Goal: Task Accomplishment & Management: Manage account settings

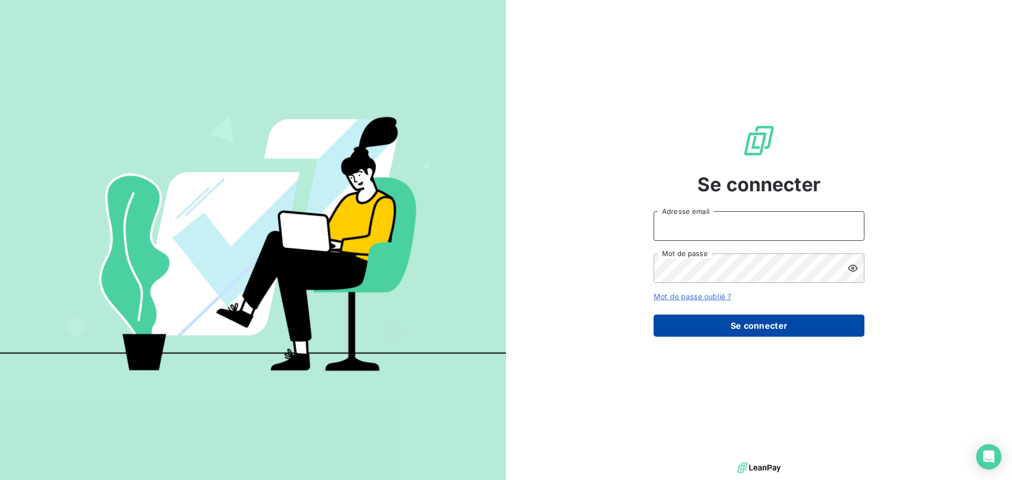
type input "[PERSON_NAME][EMAIL_ADDRESS][DOMAIN_NAME]"
click at [765, 333] on button "Se connecter" at bounding box center [759, 326] width 211 height 22
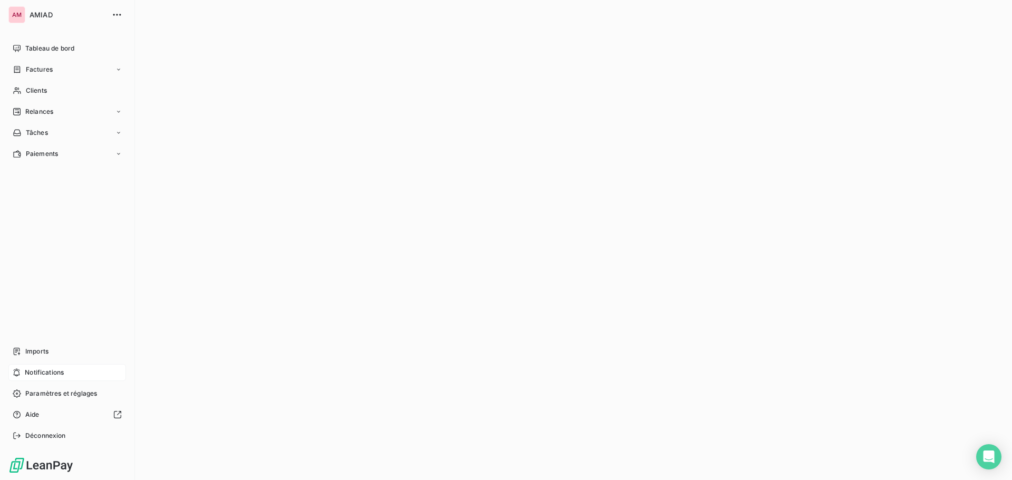
click at [28, 375] on span "Notifications" at bounding box center [44, 372] width 39 height 9
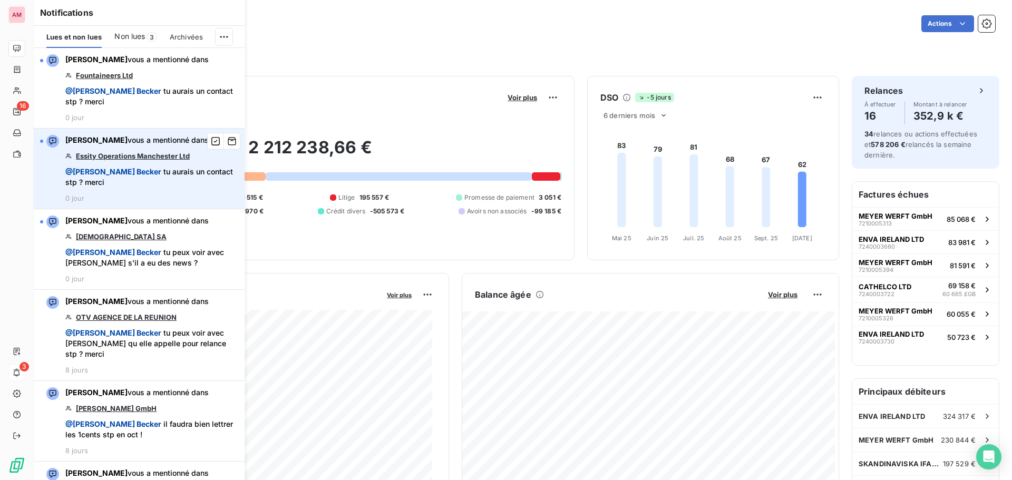
click at [114, 152] on link "Essity Operations Manchester Ltd" at bounding box center [133, 156] width 114 height 8
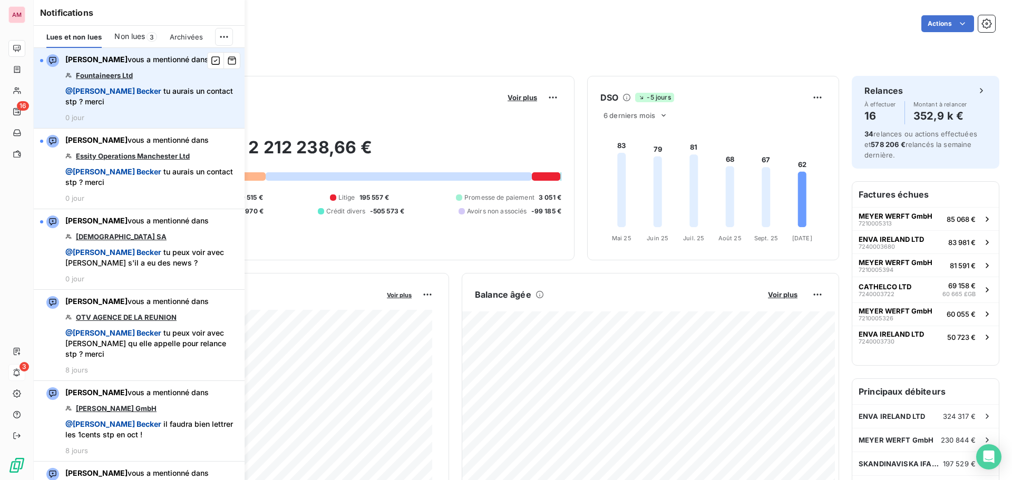
click at [109, 76] on link "Fountaineers Ltd" at bounding box center [104, 75] width 57 height 8
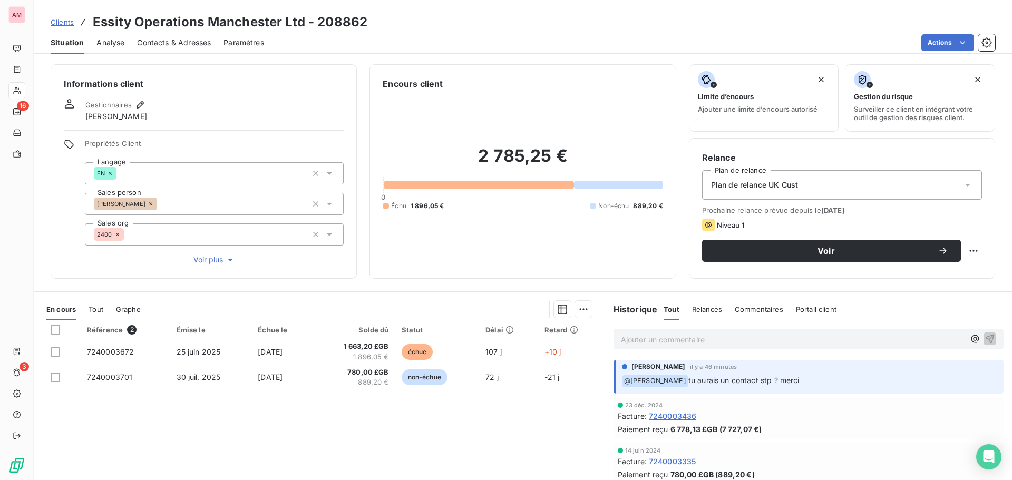
click at [193, 45] on span "Contacts & Adresses" at bounding box center [174, 42] width 74 height 11
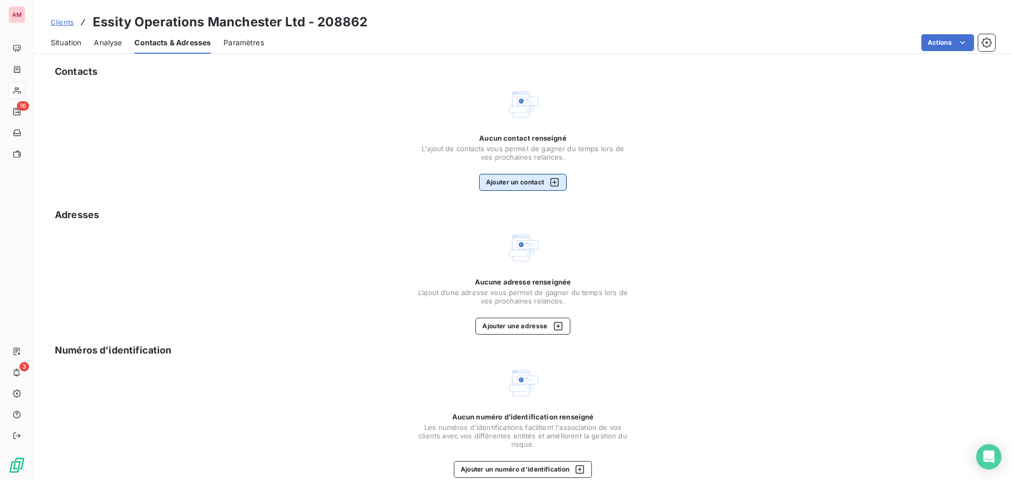
click at [506, 180] on button "Ajouter un contact" at bounding box center [523, 182] width 88 height 17
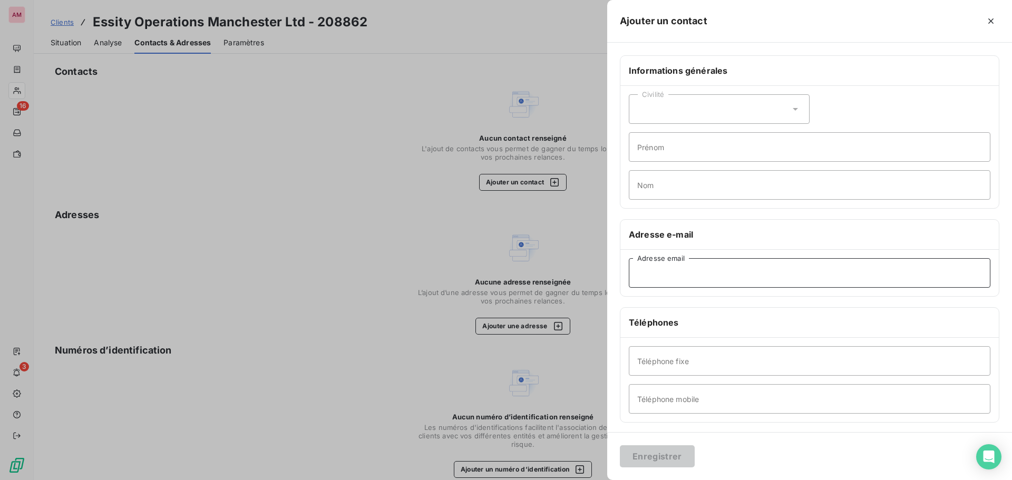
click at [685, 273] on input "Adresse email" at bounding box center [810, 273] width 362 height 30
paste input "accountspayableeurope@essity.com"
type input "accountspayableeurope@essity.com"
click at [672, 464] on button "Enregistrer" at bounding box center [657, 456] width 75 height 22
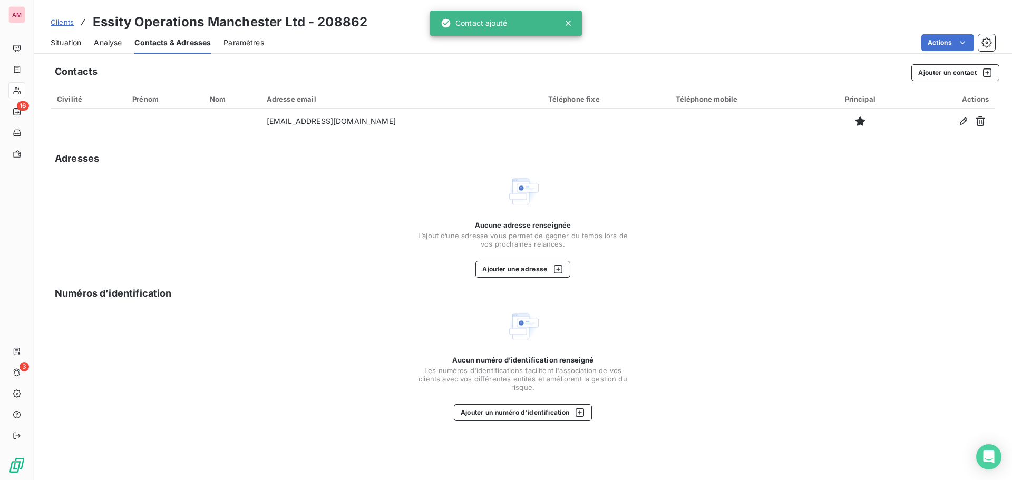
click at [75, 46] on span "Situation" at bounding box center [66, 42] width 31 height 11
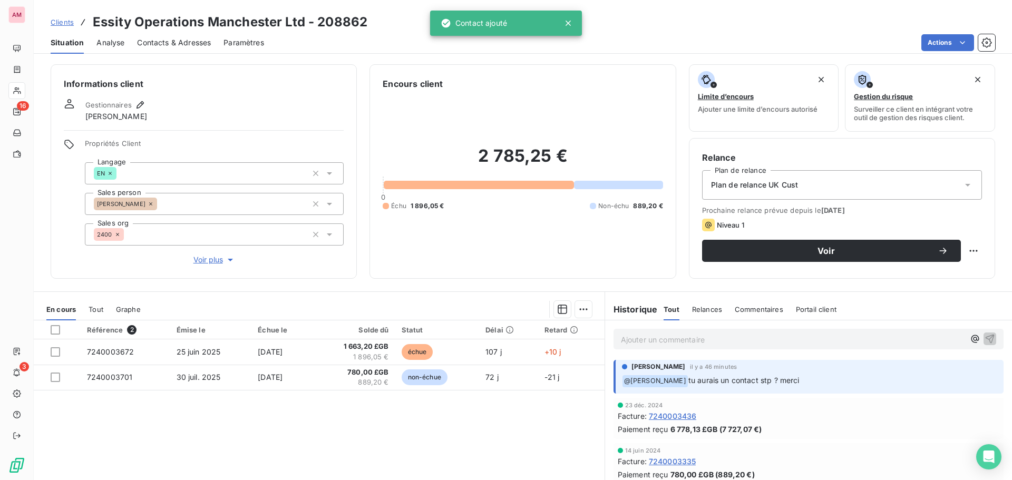
click at [706, 333] on div "Ajouter un commentaire ﻿" at bounding box center [793, 339] width 344 height 14
click at [970, 335] on icon "button" at bounding box center [975, 338] width 11 height 11
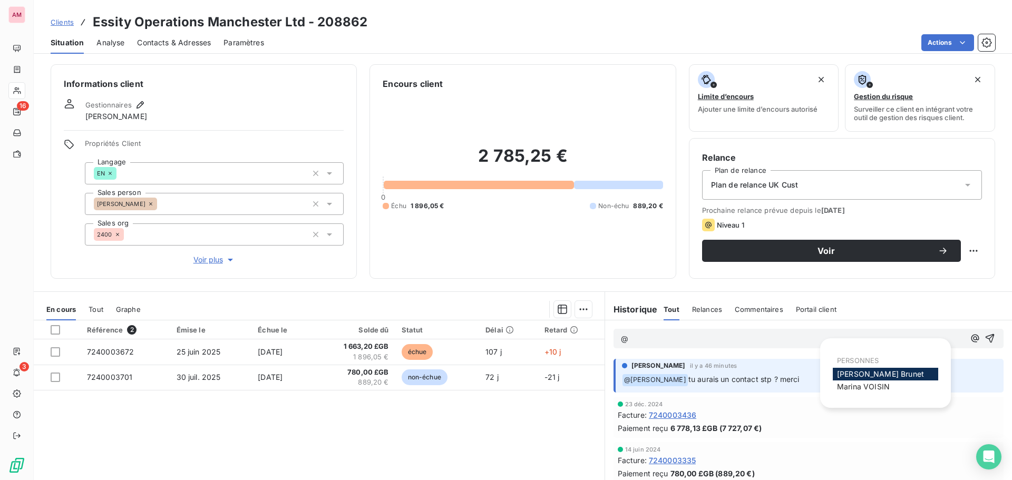
click at [879, 373] on span "Isabelle Brunet" at bounding box center [880, 373] width 87 height 9
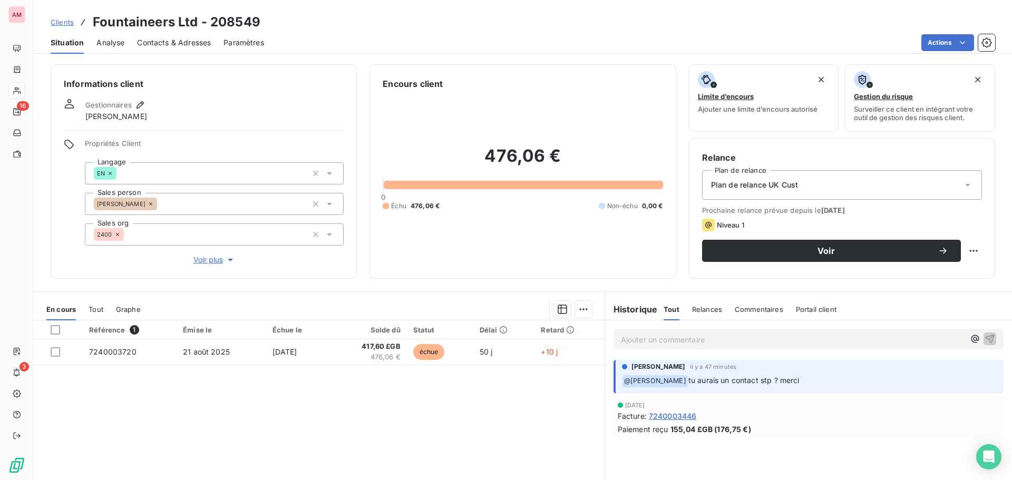
drag, startPoint x: 158, startPoint y: 42, endPoint x: 158, endPoint y: 50, distance: 8.5
click at [158, 42] on span "Contacts & Adresses" at bounding box center [174, 42] width 74 height 11
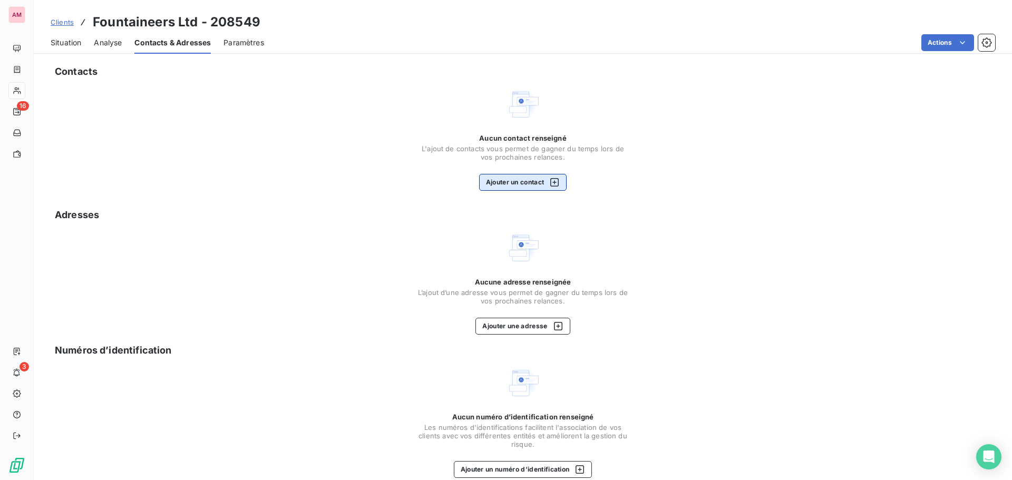
click at [505, 183] on button "Ajouter un contact" at bounding box center [523, 182] width 88 height 17
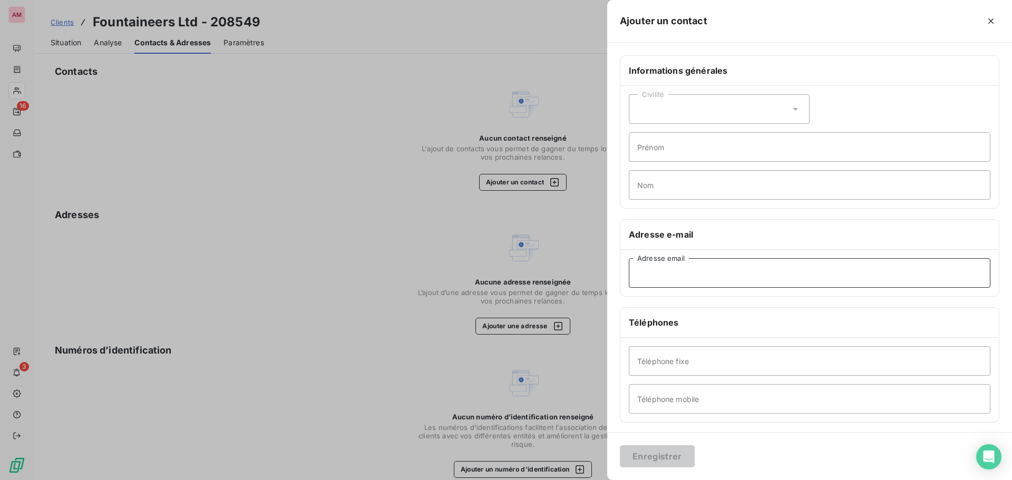
click at [775, 281] on input "Adresse email" at bounding box center [810, 273] width 362 height 30
paste input "accounts@fountaineers.co.uk"
type input "accounts@fountaineers.co.uk"
click at [660, 455] on button "Enregistrer" at bounding box center [657, 456] width 75 height 22
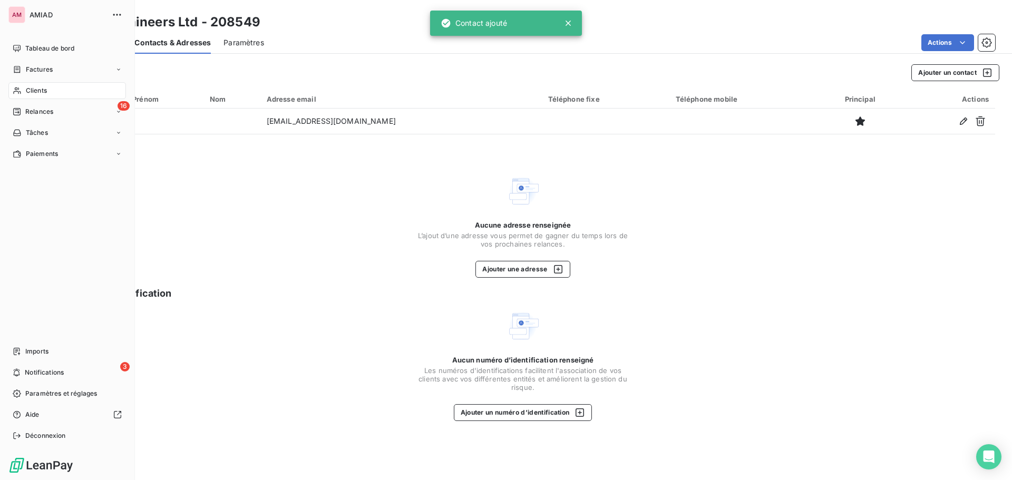
click at [30, 85] on div "Clients" at bounding box center [67, 90] width 118 height 17
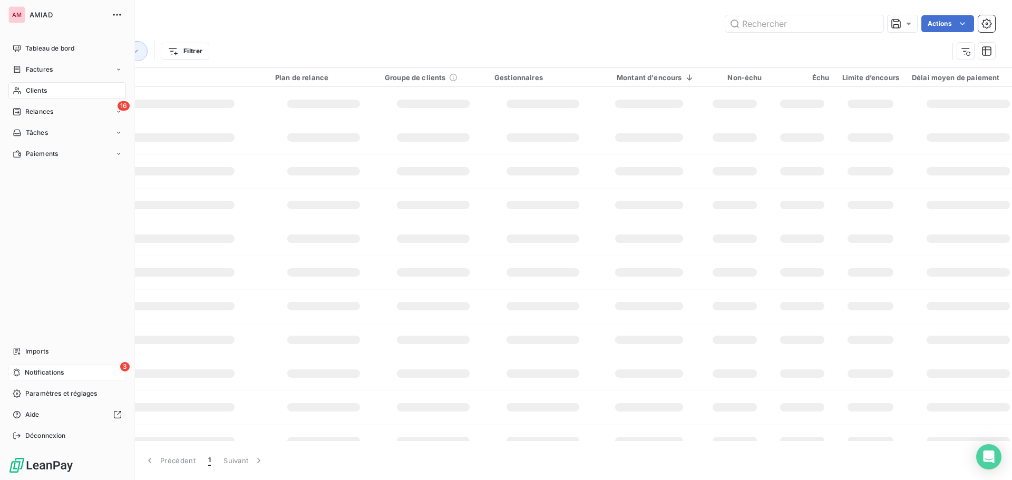
click at [79, 370] on div "3 Notifications" at bounding box center [67, 372] width 118 height 17
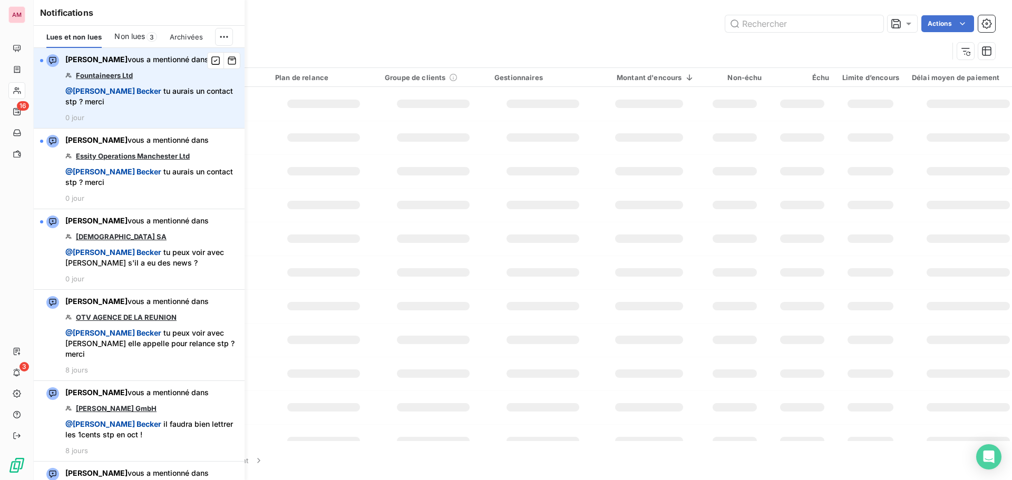
click at [121, 72] on link "Fountaineers Ltd" at bounding box center [104, 75] width 57 height 8
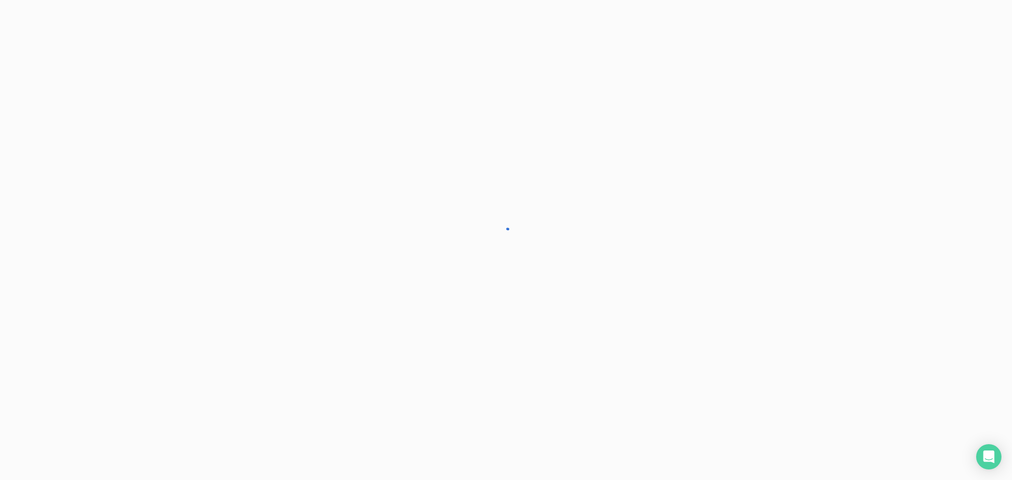
drag, startPoint x: 766, startPoint y: 336, endPoint x: 886, endPoint y: 331, distance: 119.8
click at [0, 0] on p "Ajouter un commentaire ﻿" at bounding box center [0, 0] width 0 height 0
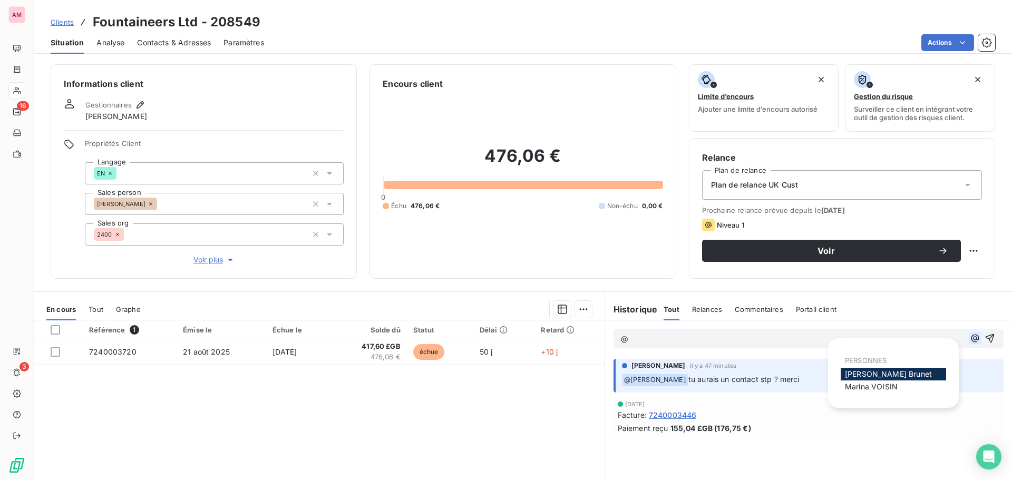
click at [970, 341] on icon "button" at bounding box center [975, 338] width 11 height 11
click at [903, 371] on div "Isabelle Brunet" at bounding box center [893, 374] width 105 height 13
click at [856, 369] on span "Isabelle Brunet" at bounding box center [888, 373] width 87 height 9
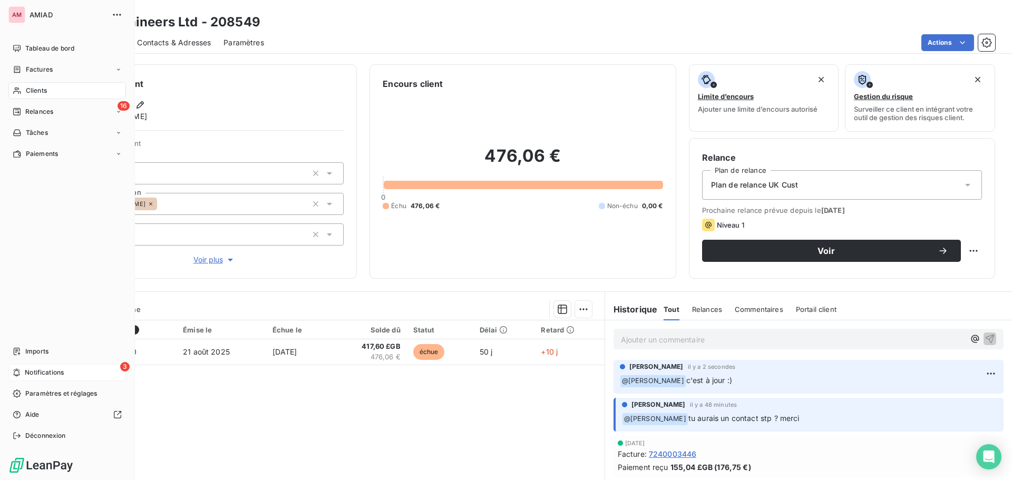
click at [76, 366] on div "3 Notifications" at bounding box center [67, 372] width 118 height 17
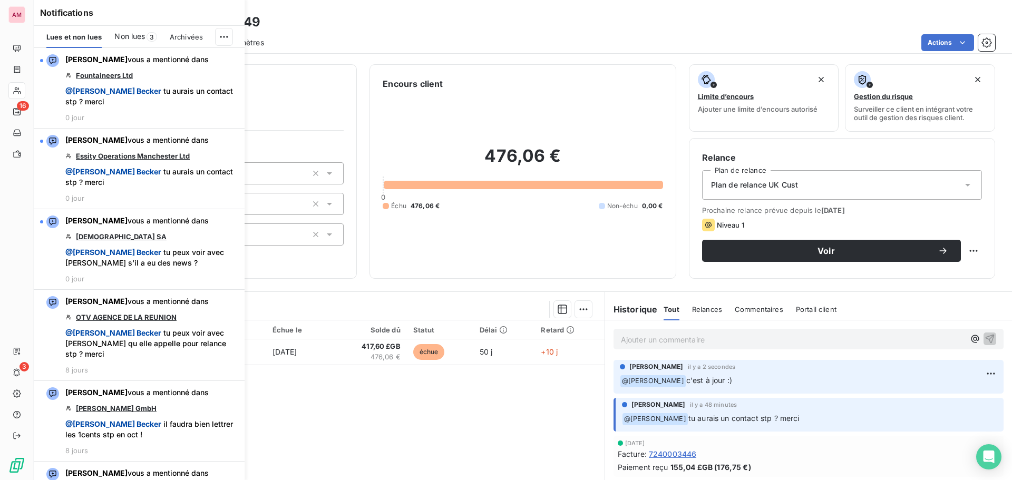
click at [213, 38] on div "Lues et non lues Non lues 3 Archivées" at bounding box center [139, 37] width 211 height 22
click at [221, 34] on html "AM 16 3 Clients Fountaineers Ltd - 208549 Situation Analyse Contacts & Adresses…" at bounding box center [506, 240] width 1012 height 480
click at [196, 60] on div "Tout marquer comme lu" at bounding box center [154, 60] width 148 height 17
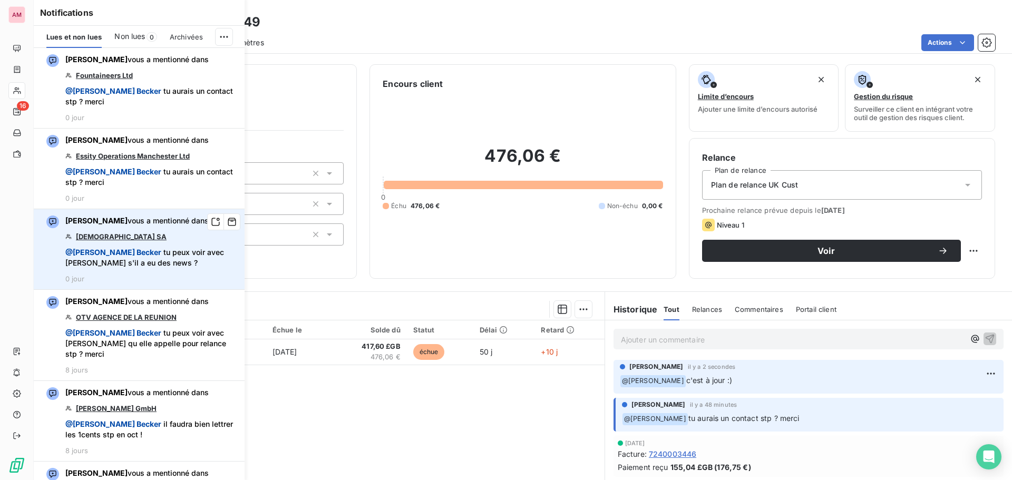
click at [83, 232] on link "JESA SA" at bounding box center [121, 236] width 91 height 8
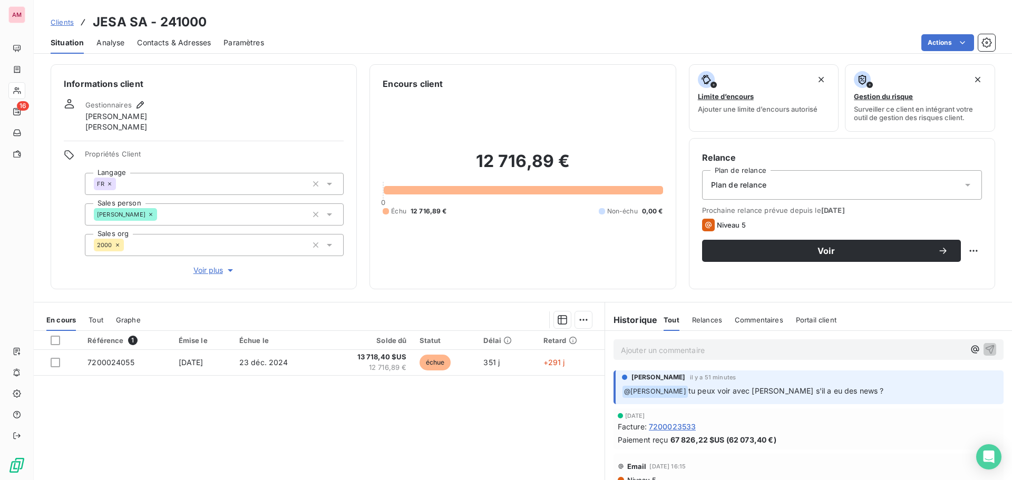
click at [465, 391] on div "Référence 1 Émise le Échue le Solde dû Statut Délai Retard 7200024055 [DATE] [D…" at bounding box center [319, 432] width 571 height 203
click at [660, 347] on p "Ajouter un commentaire ﻿" at bounding box center [793, 350] width 344 height 13
click at [970, 344] on icon "button" at bounding box center [975, 349] width 11 height 11
click at [858, 395] on span "[PERSON_NAME]" at bounding box center [880, 397] width 87 height 9
